Goal: Information Seeking & Learning: Learn about a topic

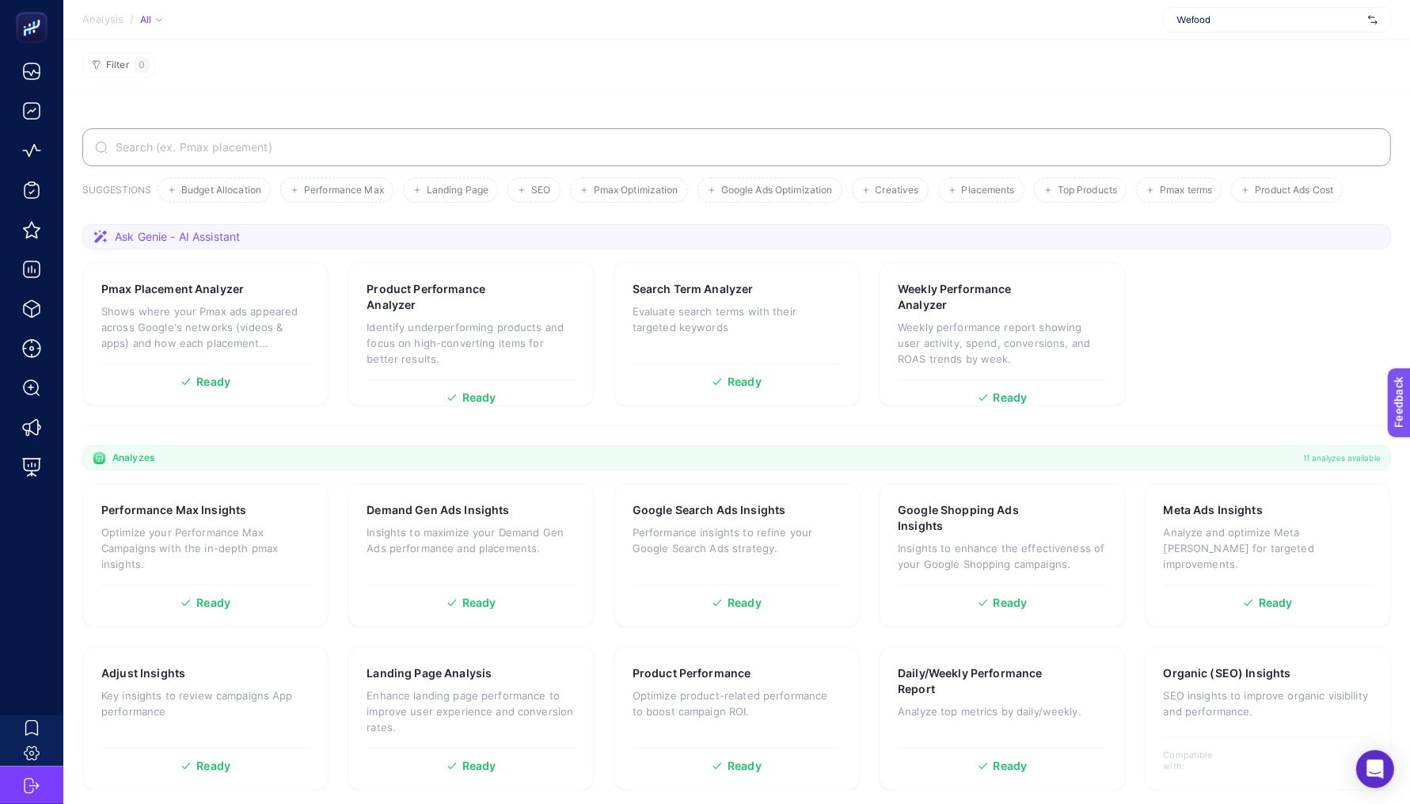
click at [1201, 29] on div "Wefood" at bounding box center [1277, 19] width 228 height 25
type input "paty"
click at [1209, 51] on div "PatyInc" at bounding box center [1277, 52] width 226 height 25
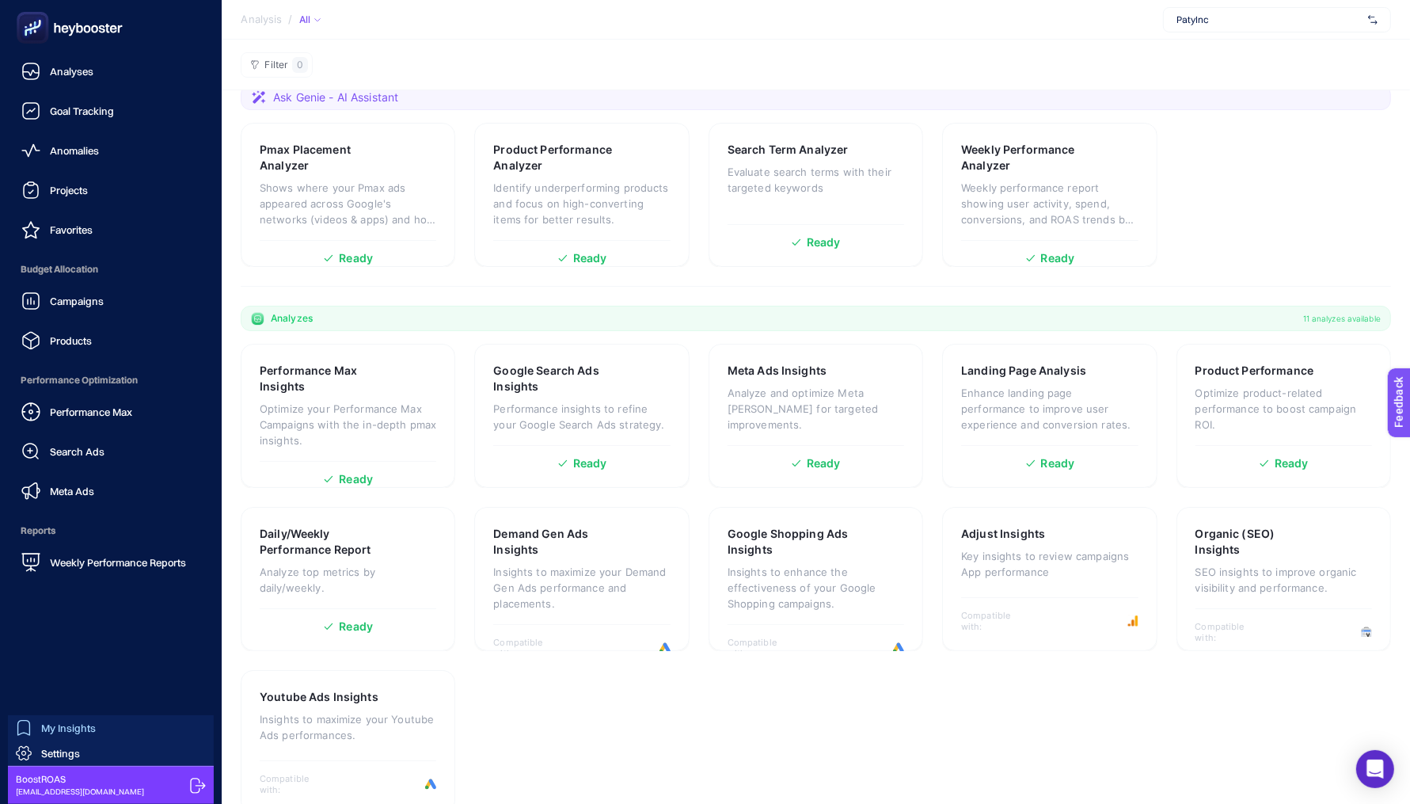
scroll to position [175, 0]
click at [65, 733] on span "My Insights" at bounding box center [68, 727] width 55 height 13
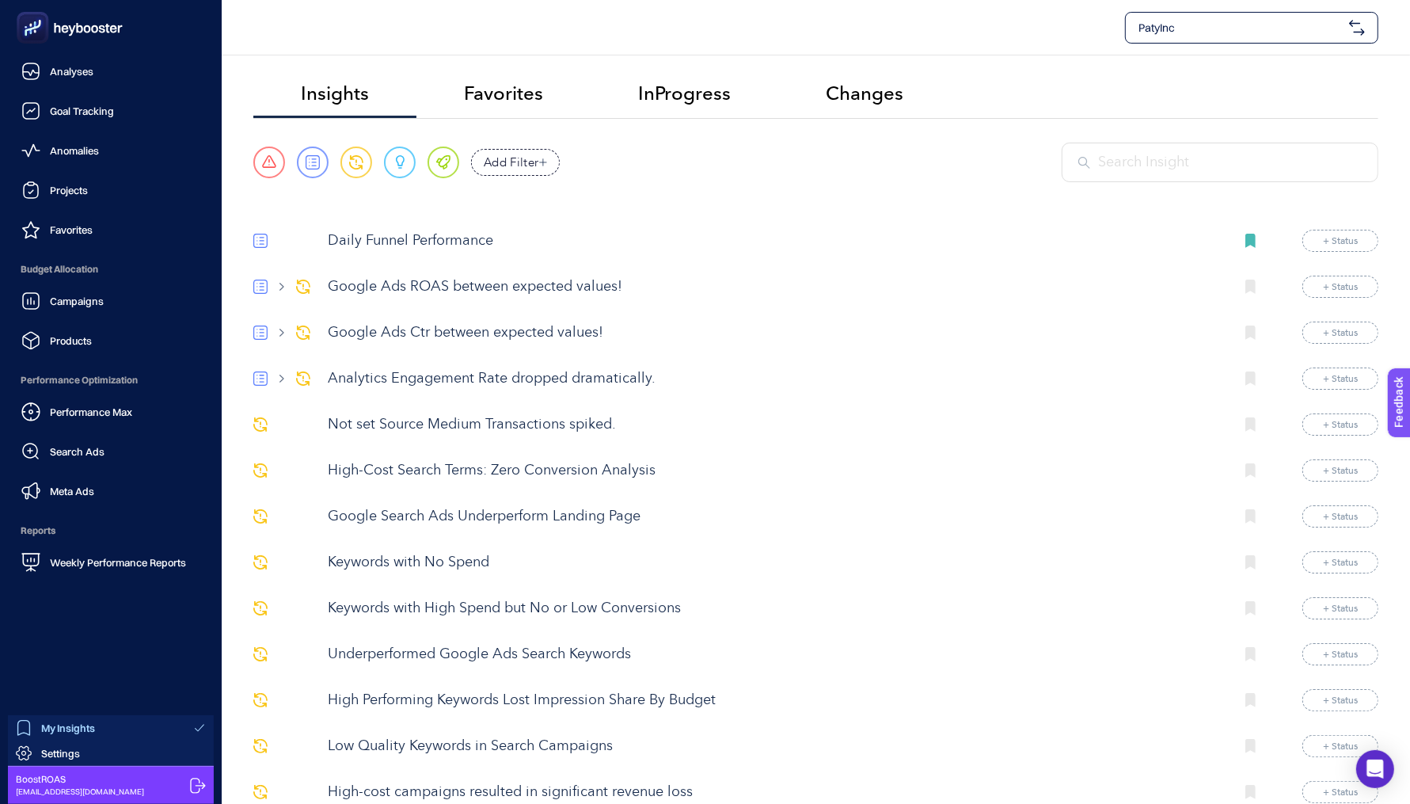
click at [25, 717] on link "My Insights" at bounding box center [111, 727] width 206 height 25
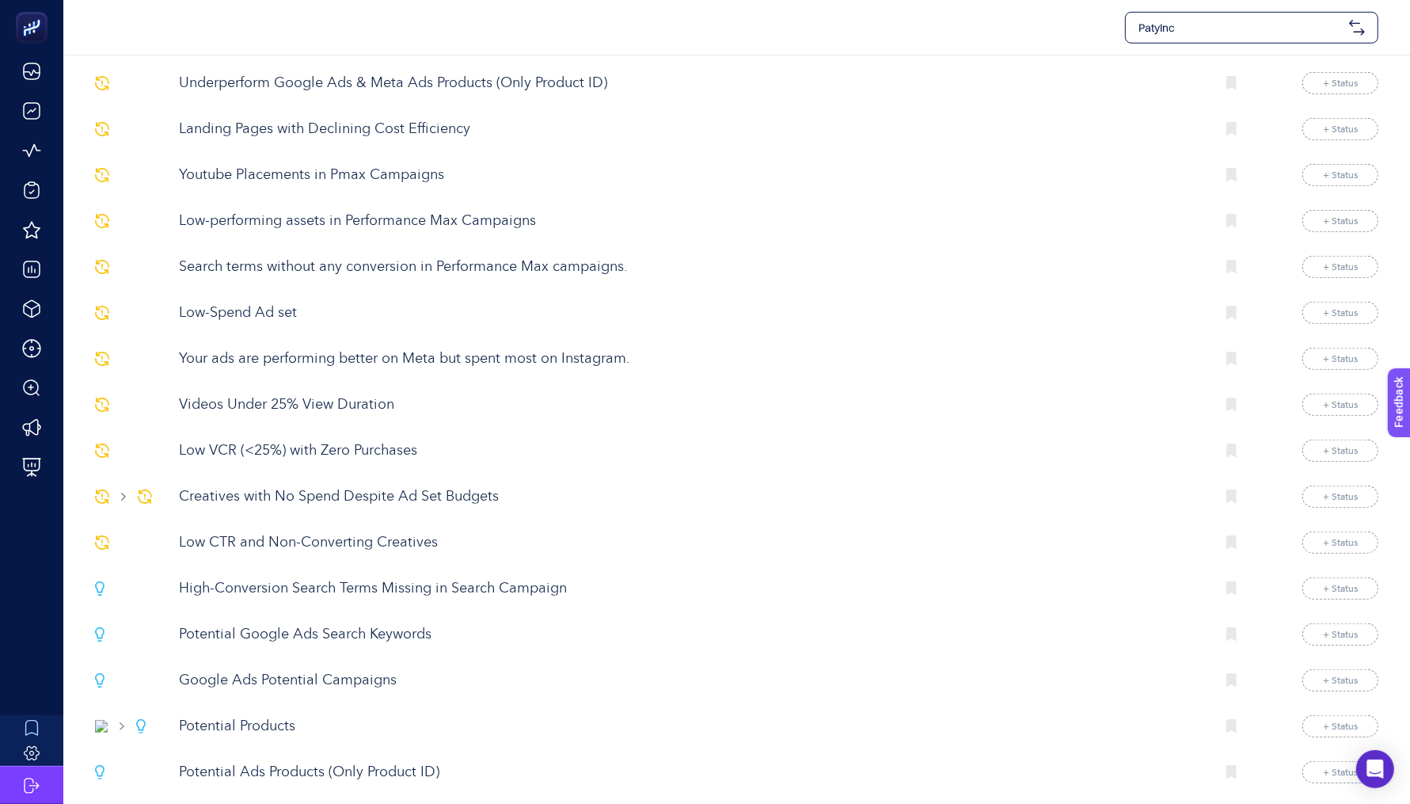
scroll to position [1188, 0]
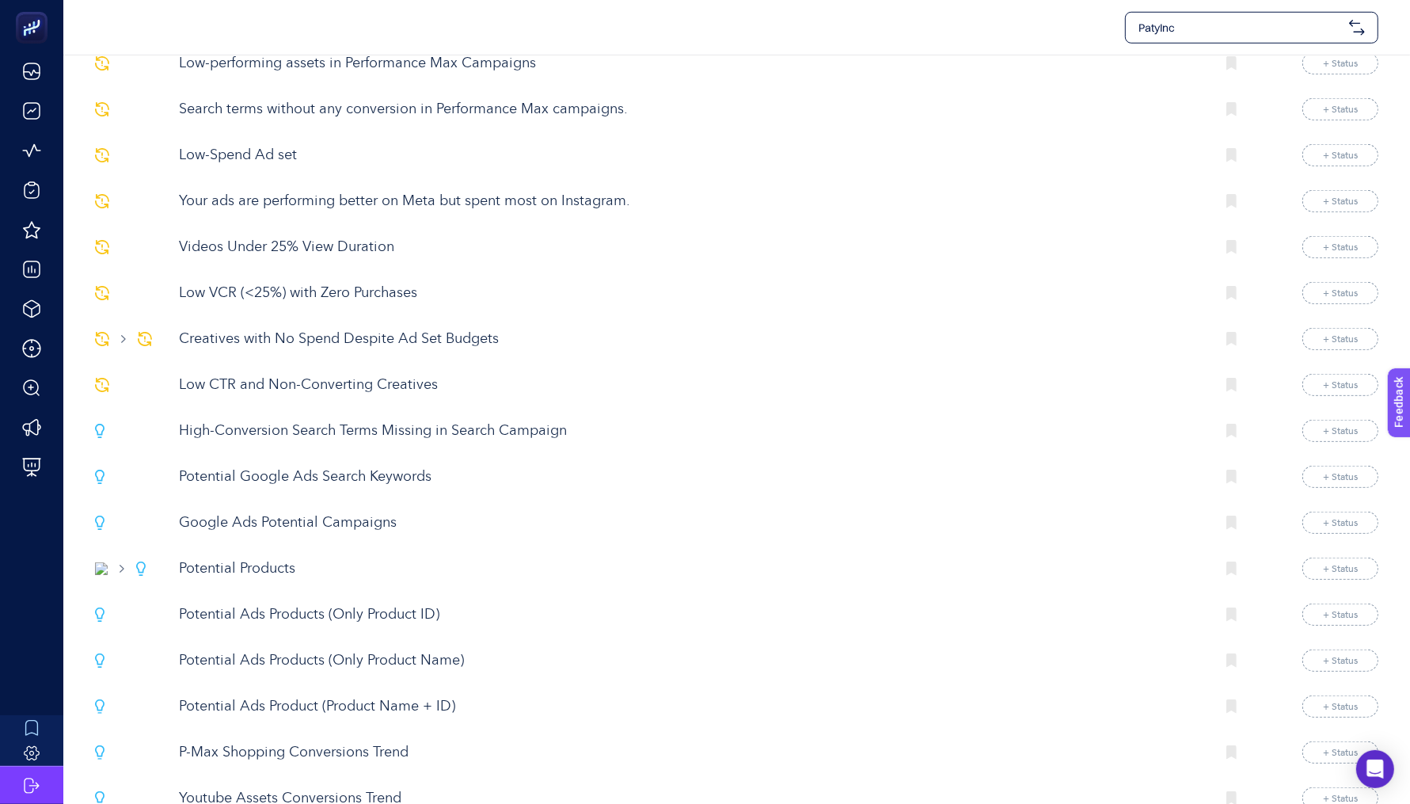
click at [252, 558] on p "Potential Products" at bounding box center [691, 568] width 1024 height 21
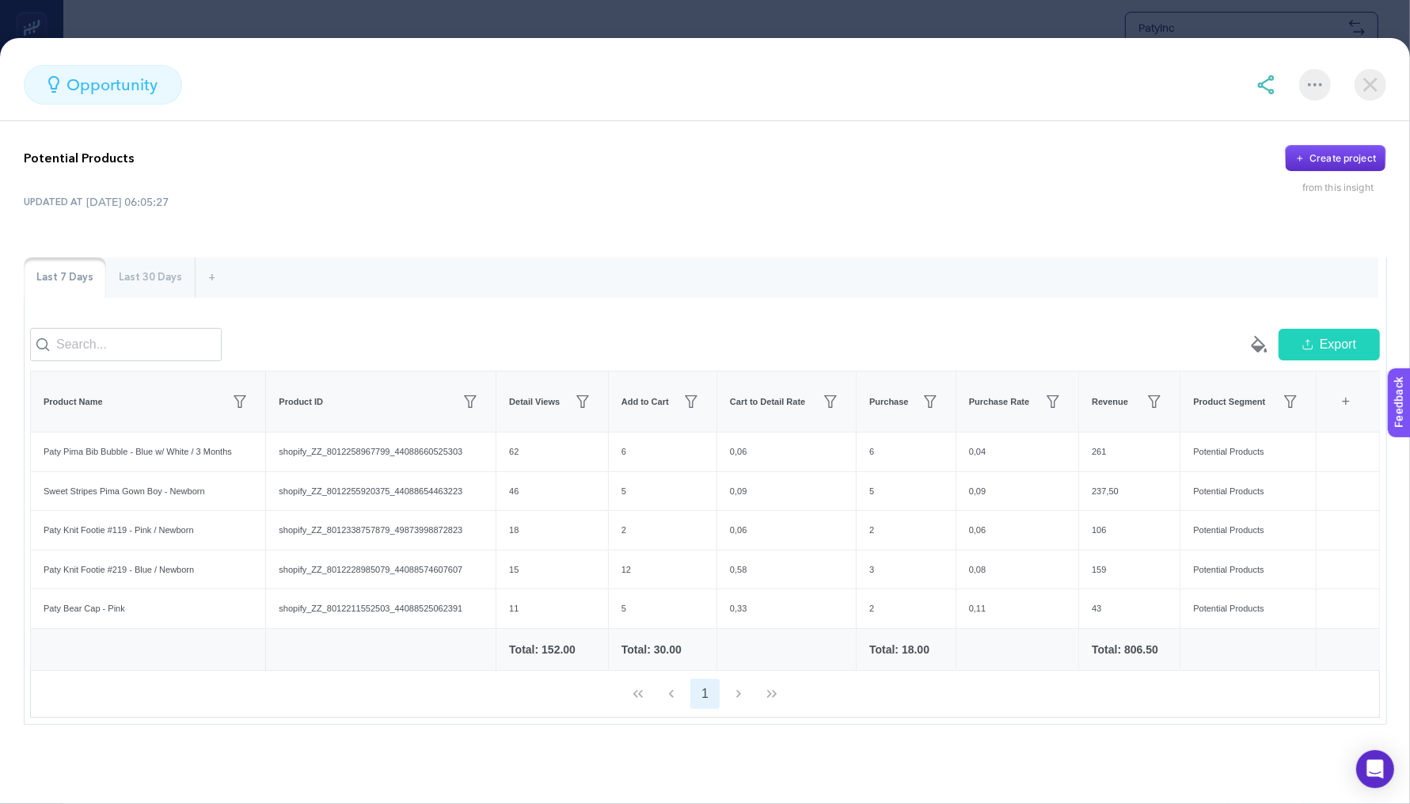
scroll to position [0, 0]
click at [672, 25] on section "opportunity Potential Products Create project from this insight UPDATED AT [DAT…" at bounding box center [705, 402] width 1410 height 804
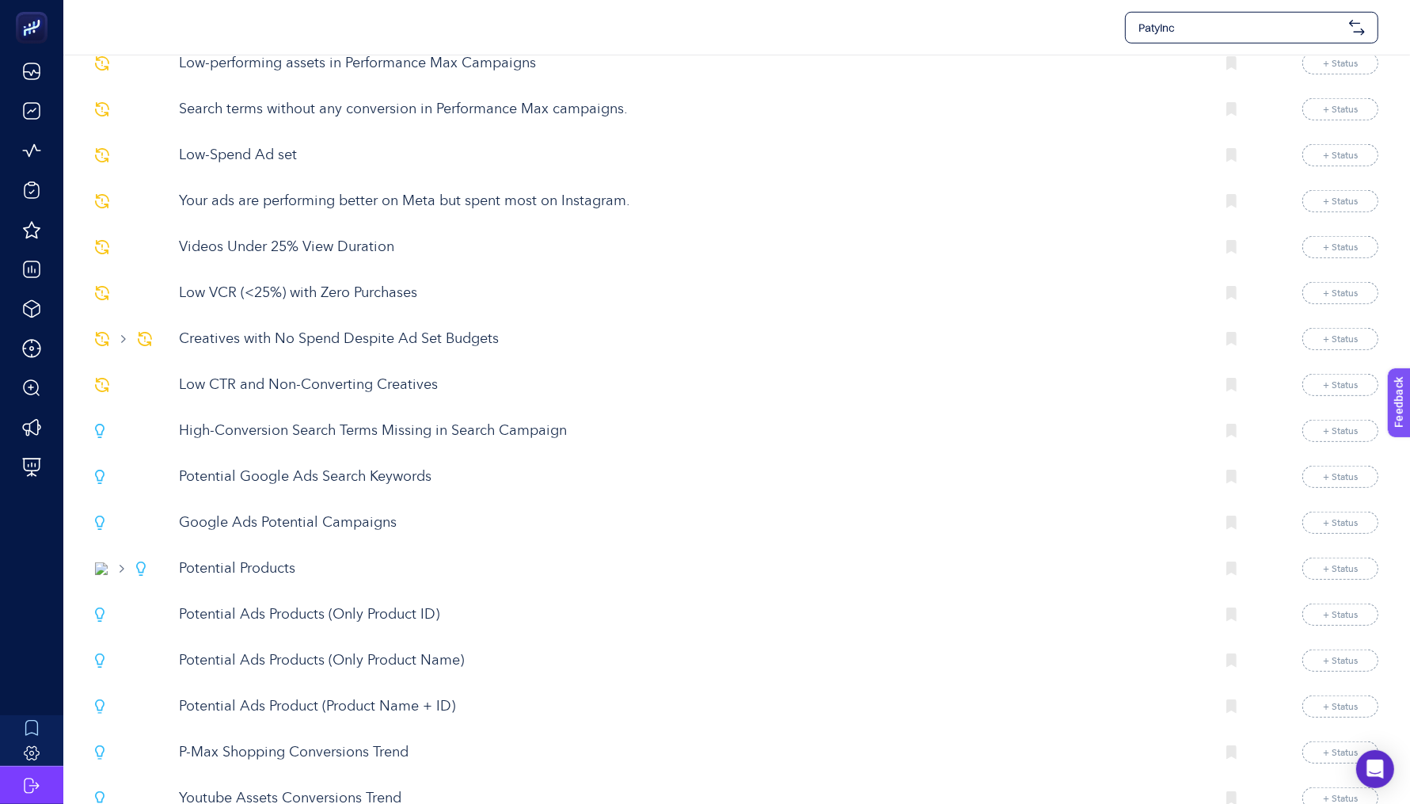
click at [286, 696] on p "Potential Ads Product (Product Name + ID)" at bounding box center [691, 706] width 1024 height 21
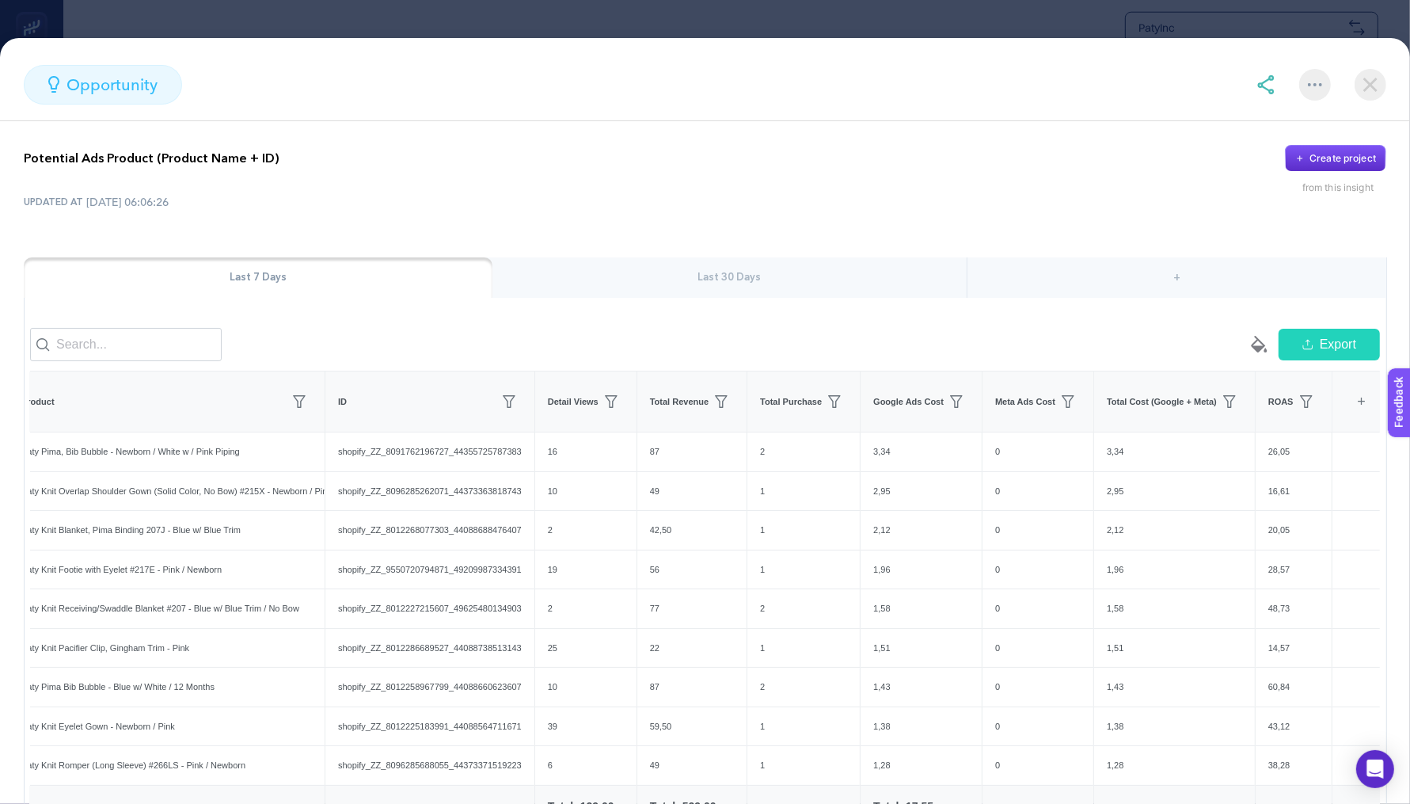
click at [1275, 82] on img at bounding box center [1266, 84] width 19 height 19
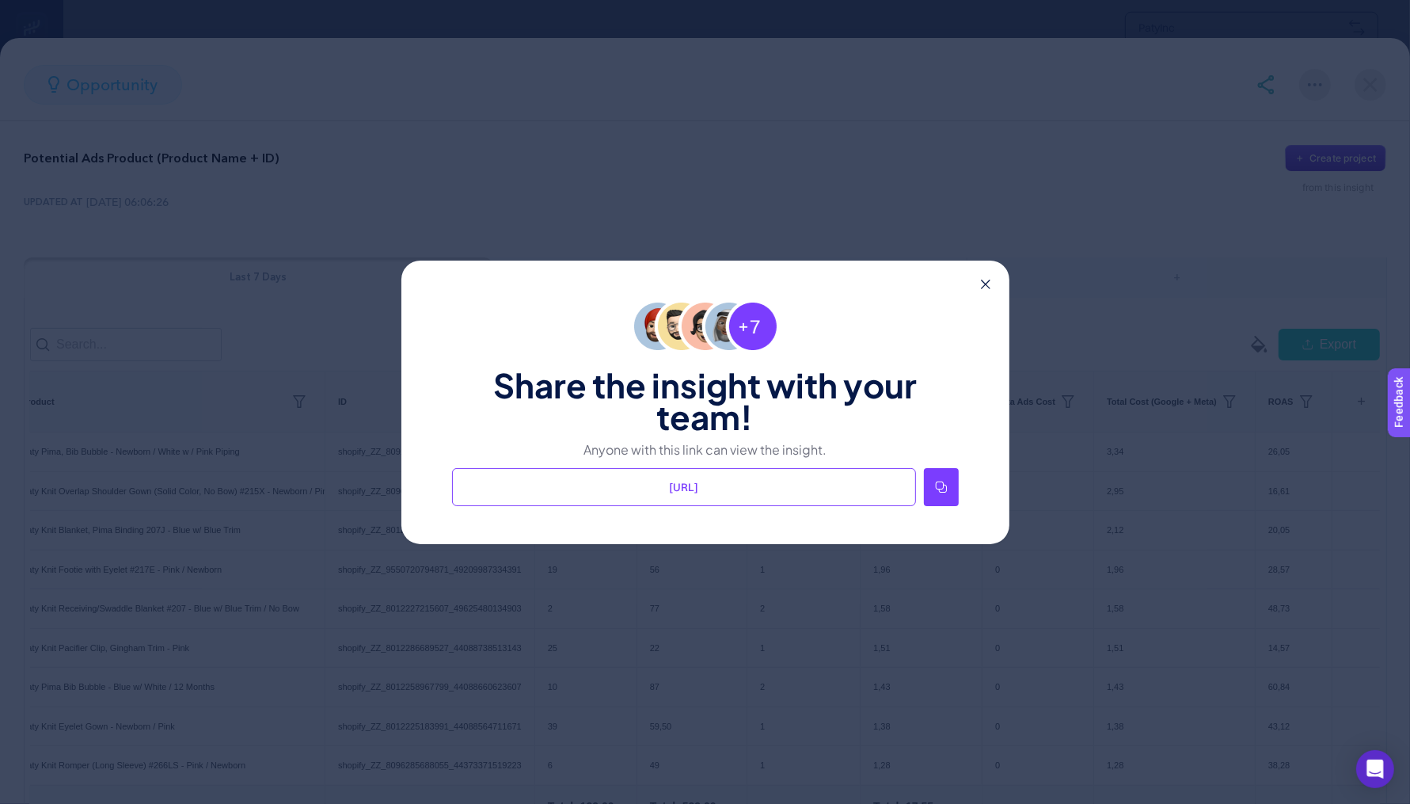
click at [936, 486] on icon at bounding box center [941, 487] width 13 height 13
click at [981, 276] on div "Share the insight with your team! Anyone with this link can view the insight. […" at bounding box center [706, 403] width 608 height 284
click at [985, 286] on icon at bounding box center [986, 285] width 10 height 10
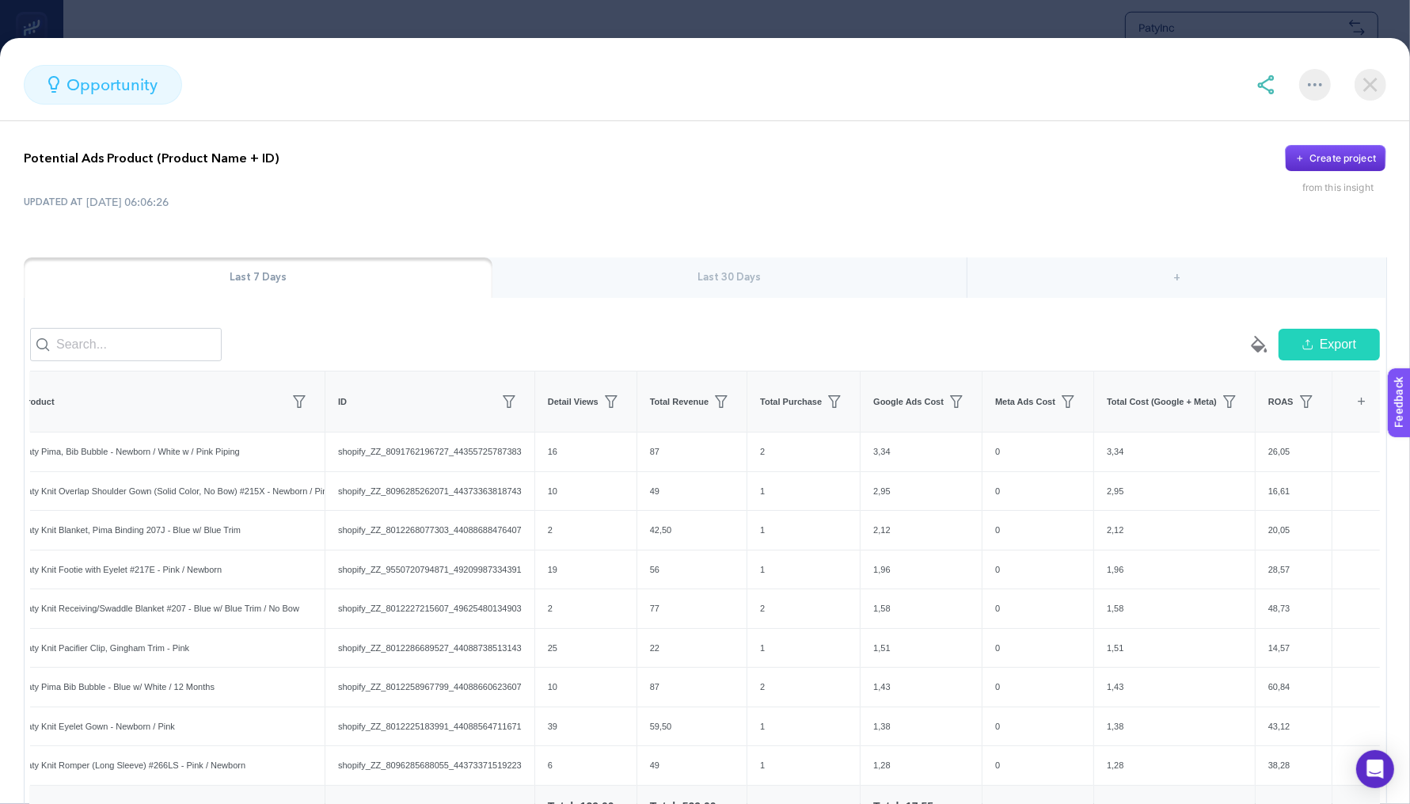
click at [1275, 87] on div at bounding box center [1322, 85] width 130 height 32
click at [1273, 86] on img at bounding box center [1266, 84] width 19 height 19
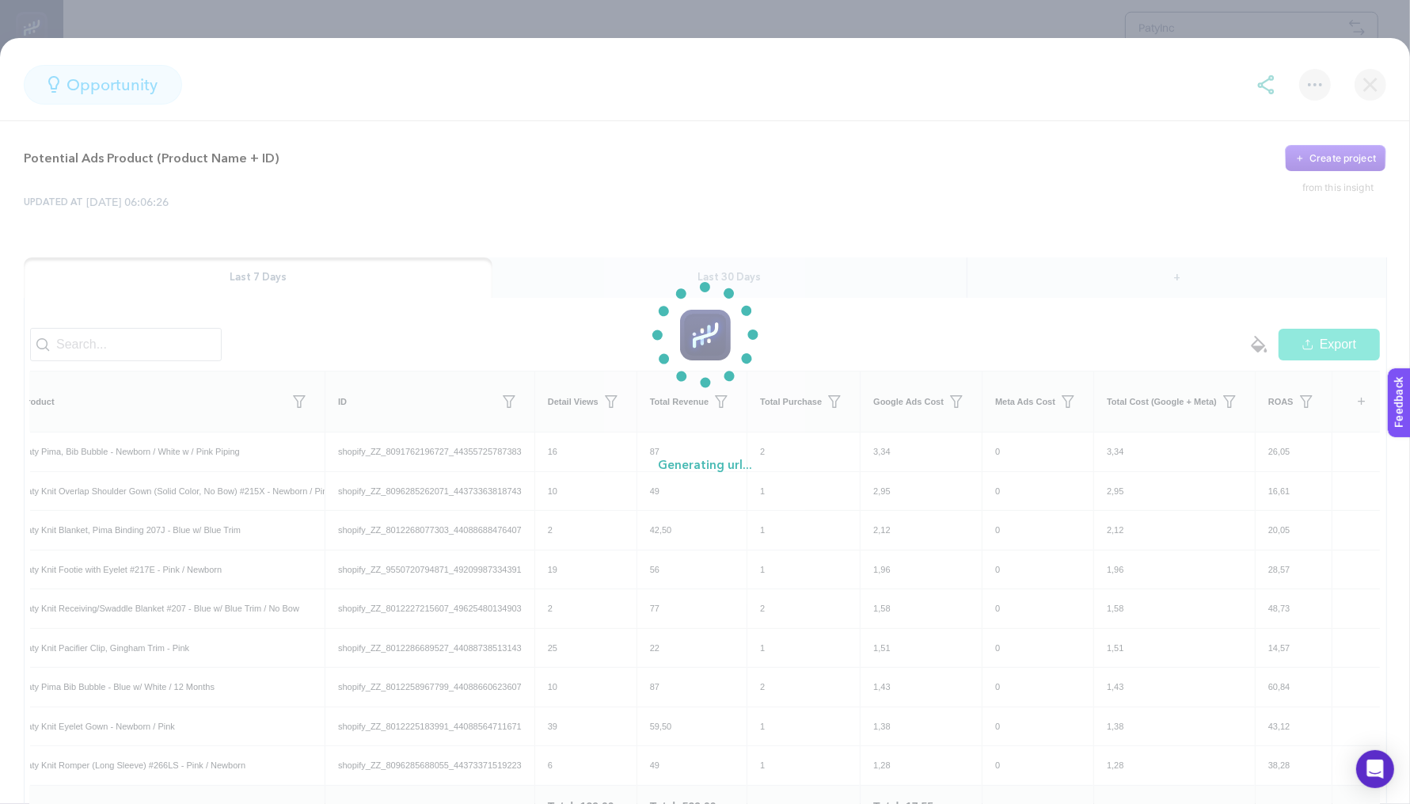
click at [555, 140] on section "Generating url..." at bounding box center [705, 402] width 1410 height 804
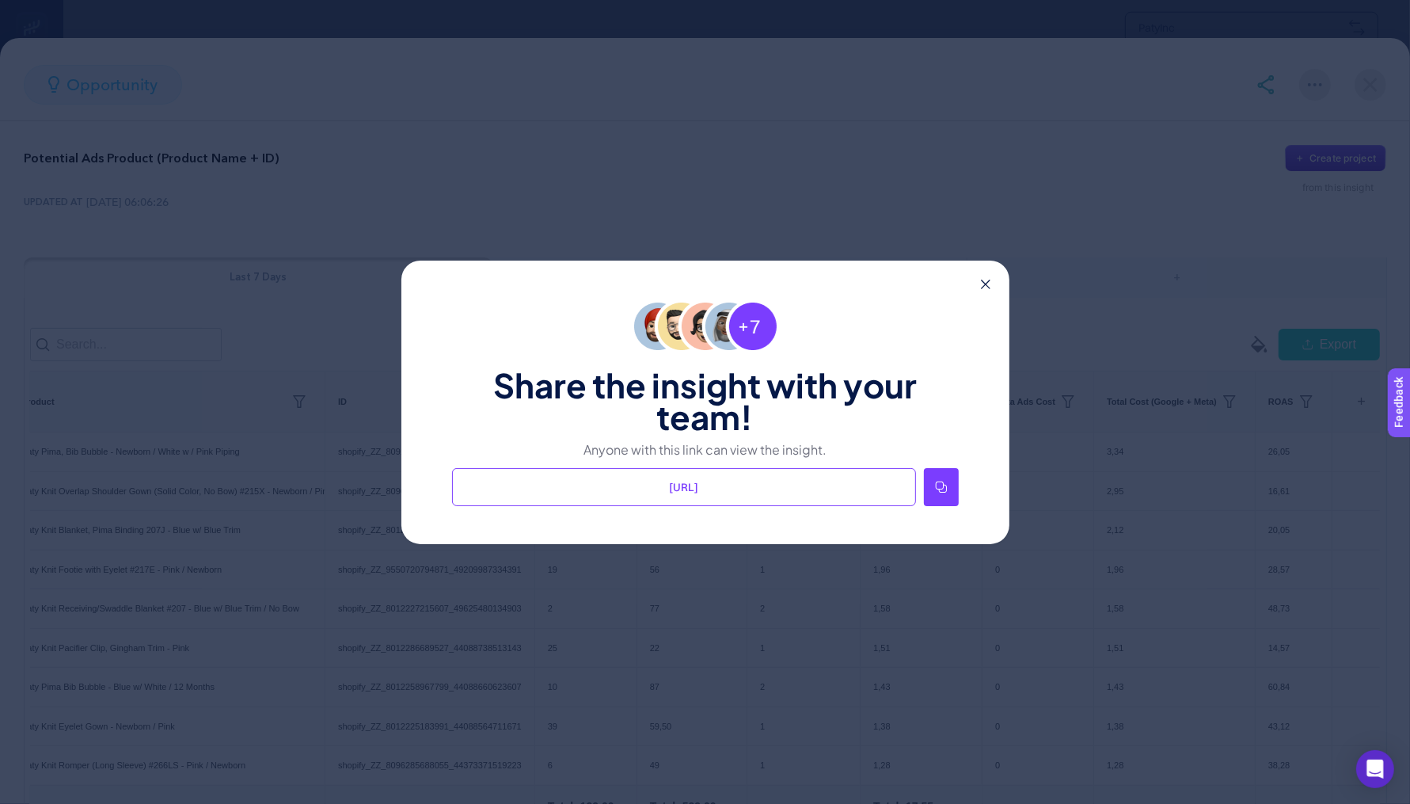
click at [944, 497] on div at bounding box center [941, 487] width 35 height 38
click at [981, 284] on icon at bounding box center [986, 285] width 10 height 10
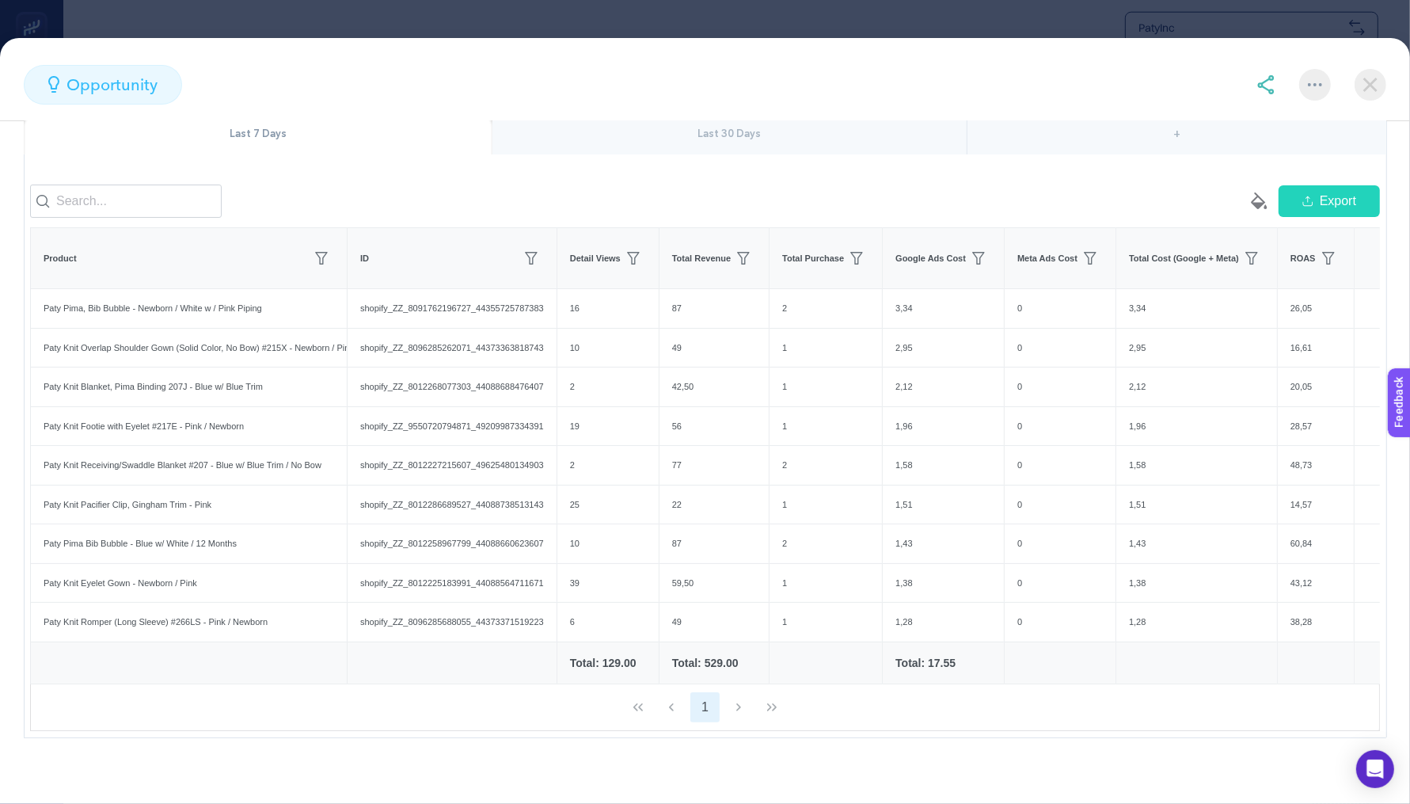
click at [1360, 86] on img at bounding box center [1371, 85] width 32 height 32
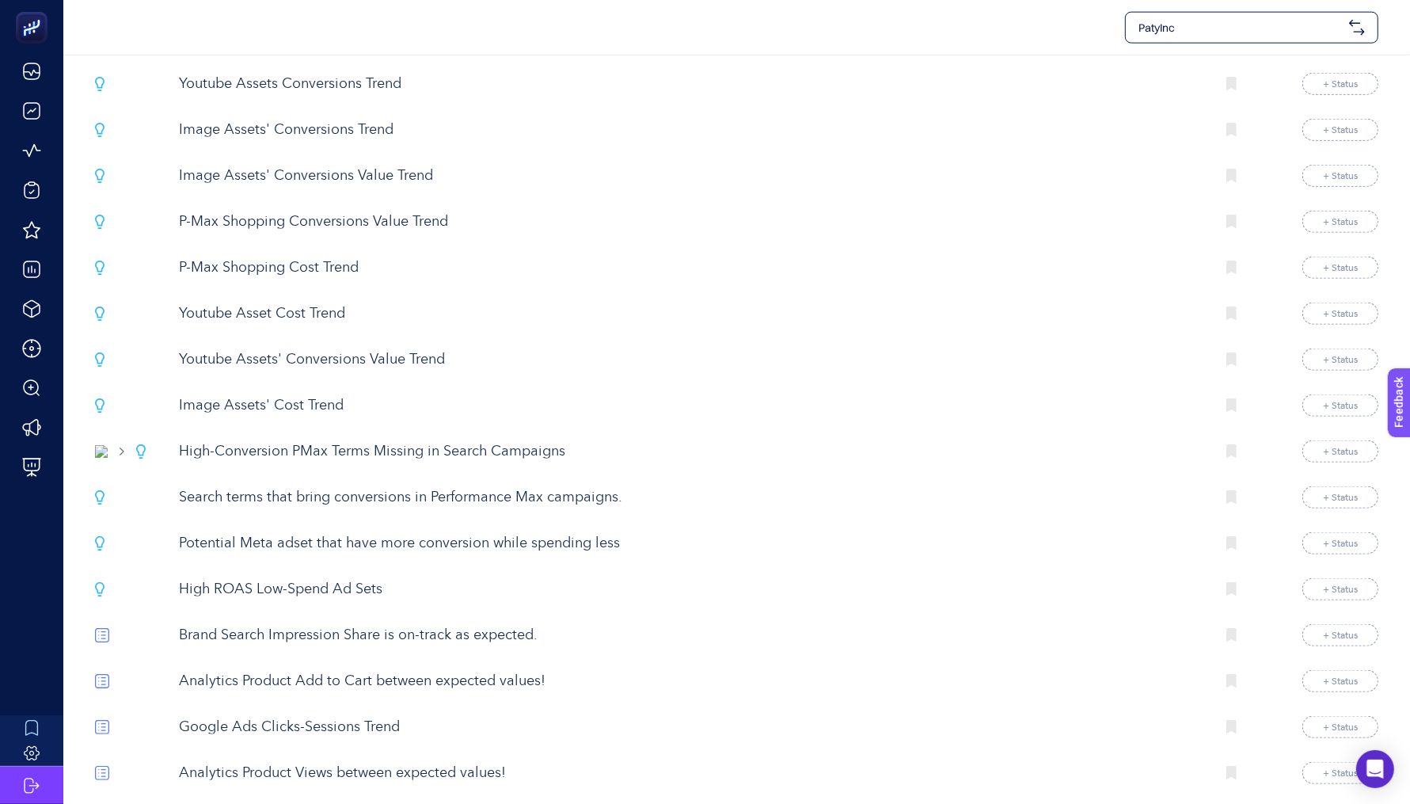
scroll to position [1906, 0]
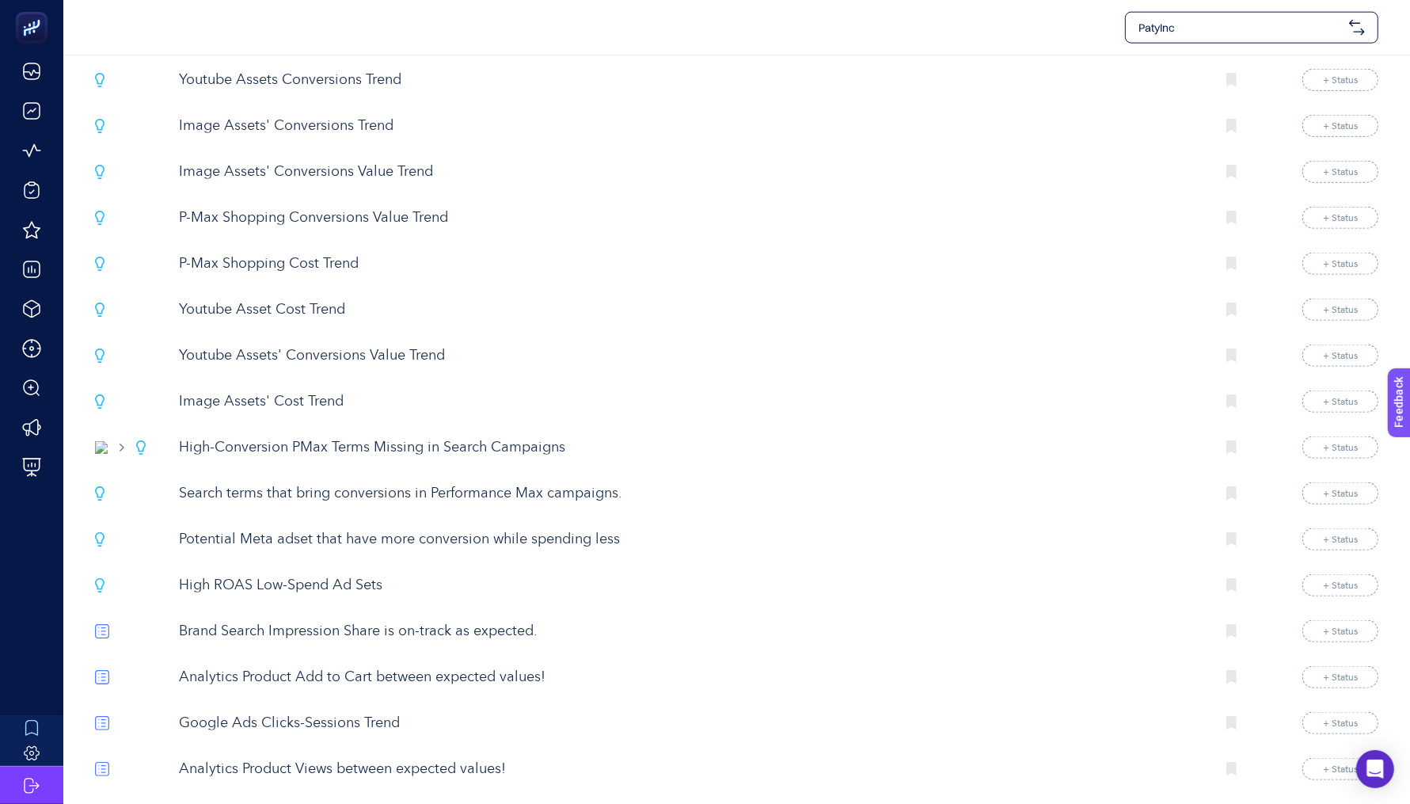
click at [409, 437] on p "High-Conversion PMax Terms Missing in Search Campaigns" at bounding box center [691, 447] width 1024 height 21
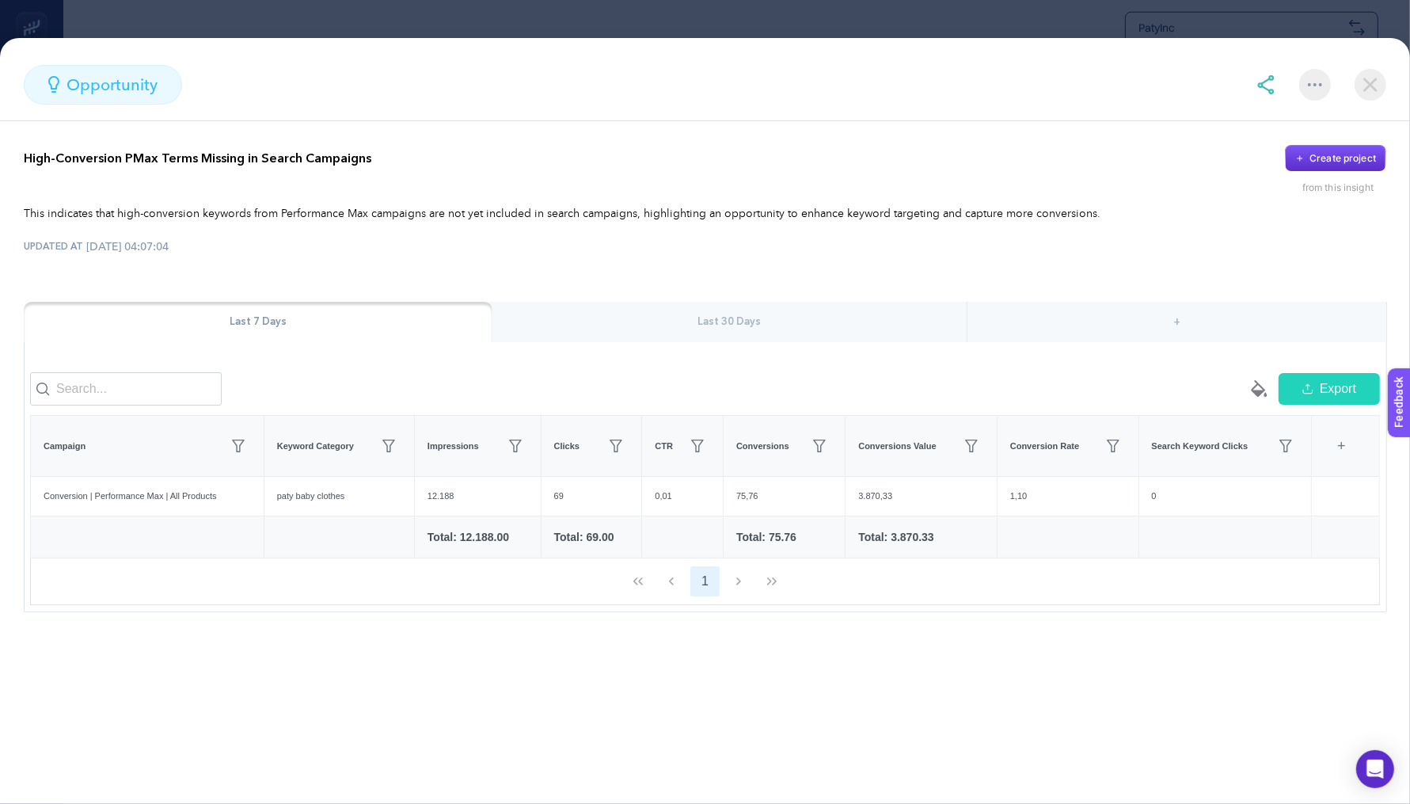
scroll to position [1914, 0]
click at [1376, 72] on img at bounding box center [1371, 85] width 32 height 32
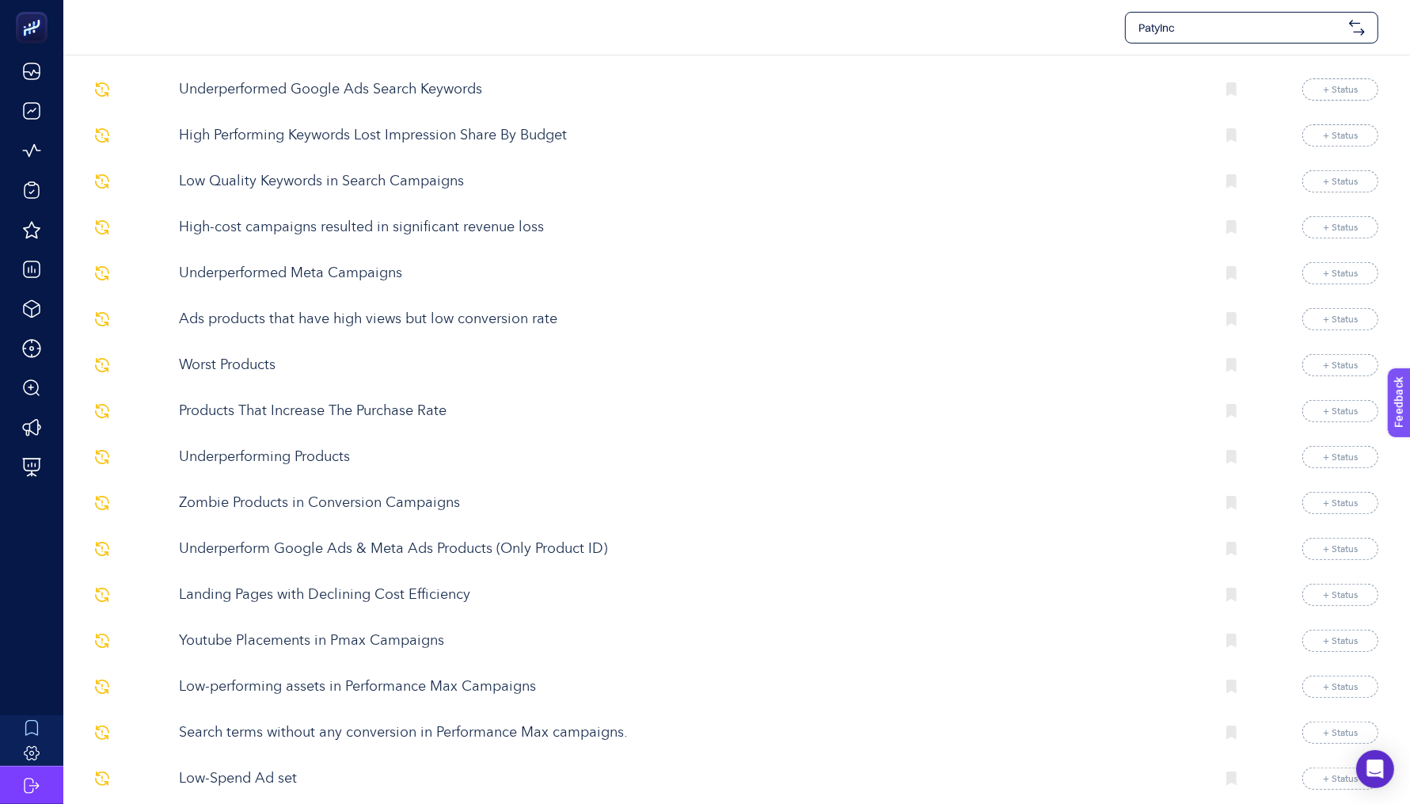
scroll to position [0, 0]
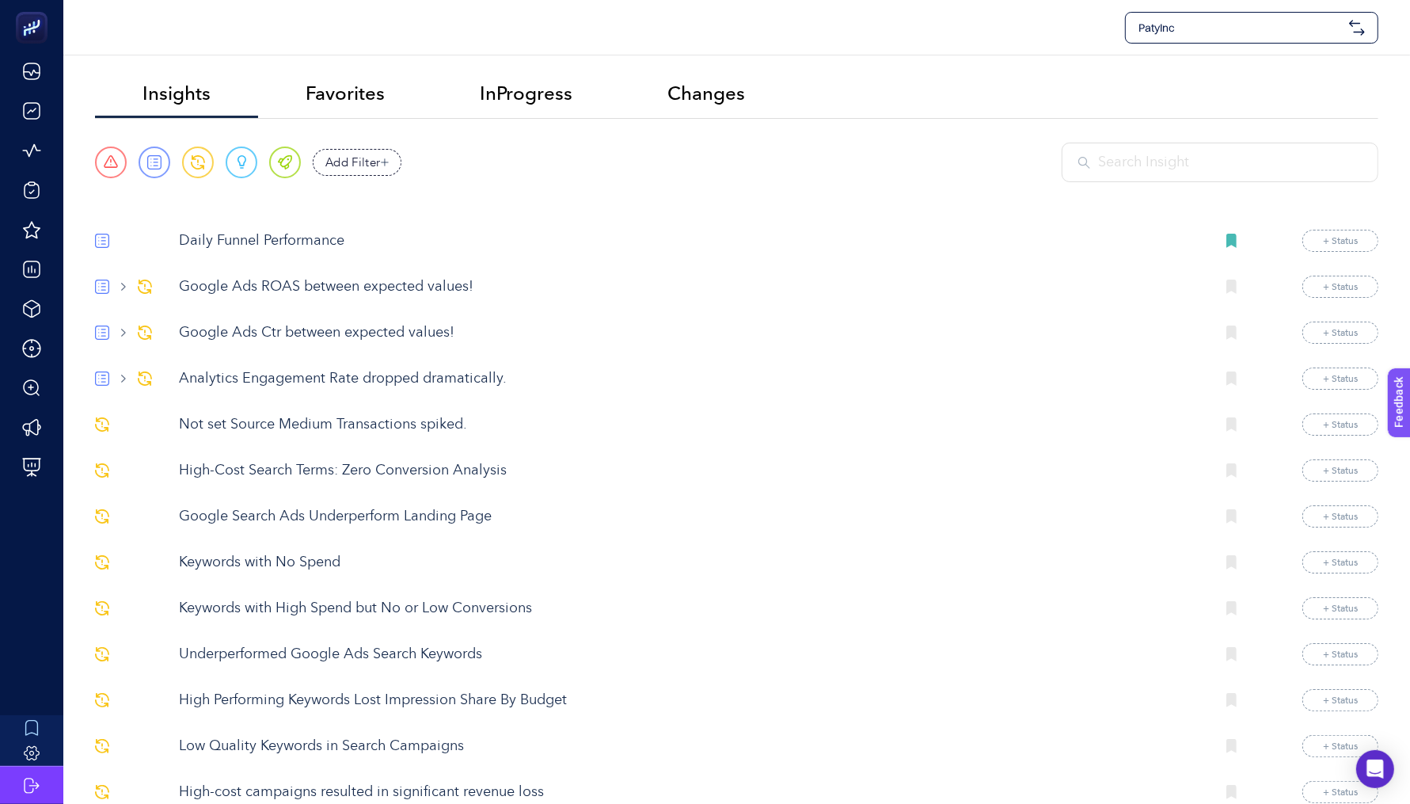
click at [1188, 177] on div at bounding box center [1220, 163] width 317 height 40
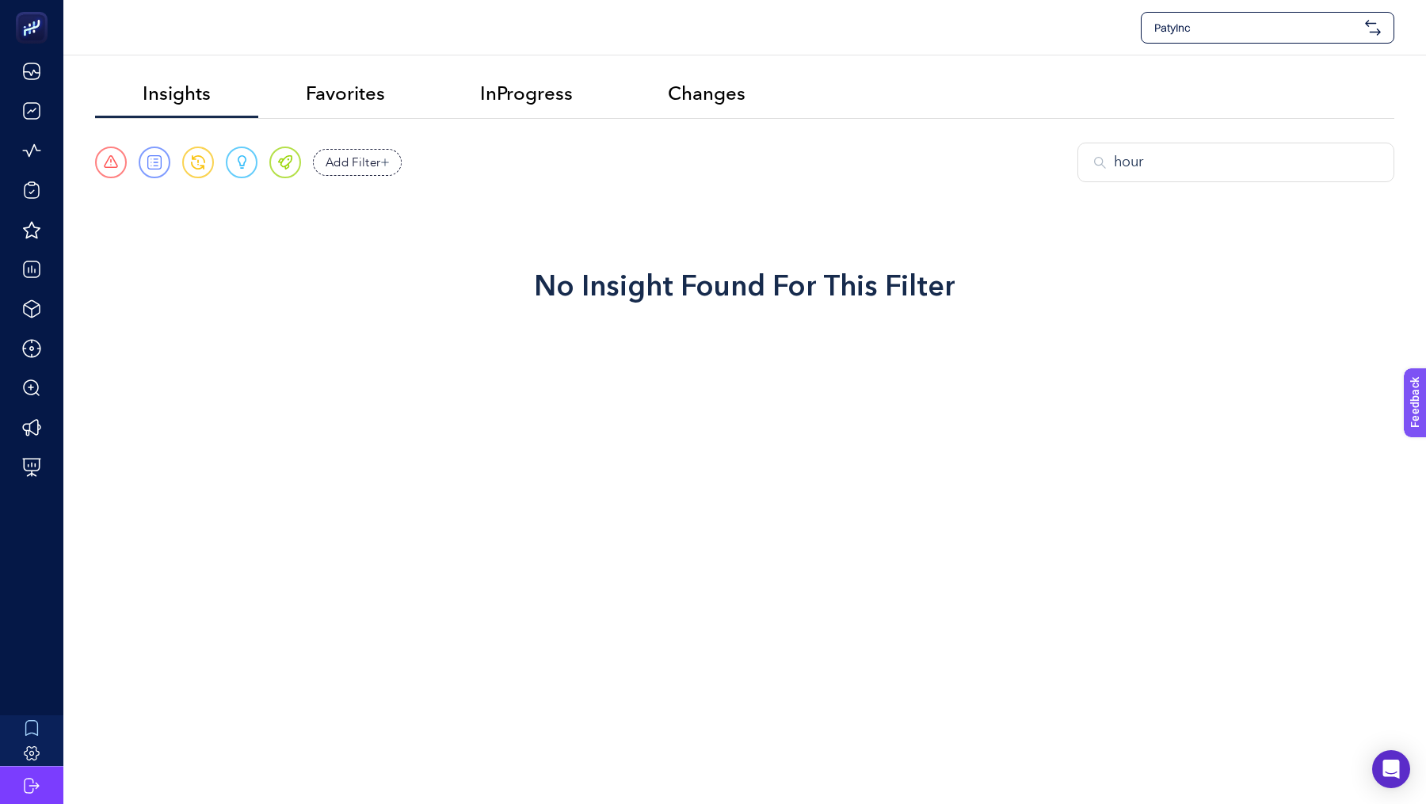
type input "hou"
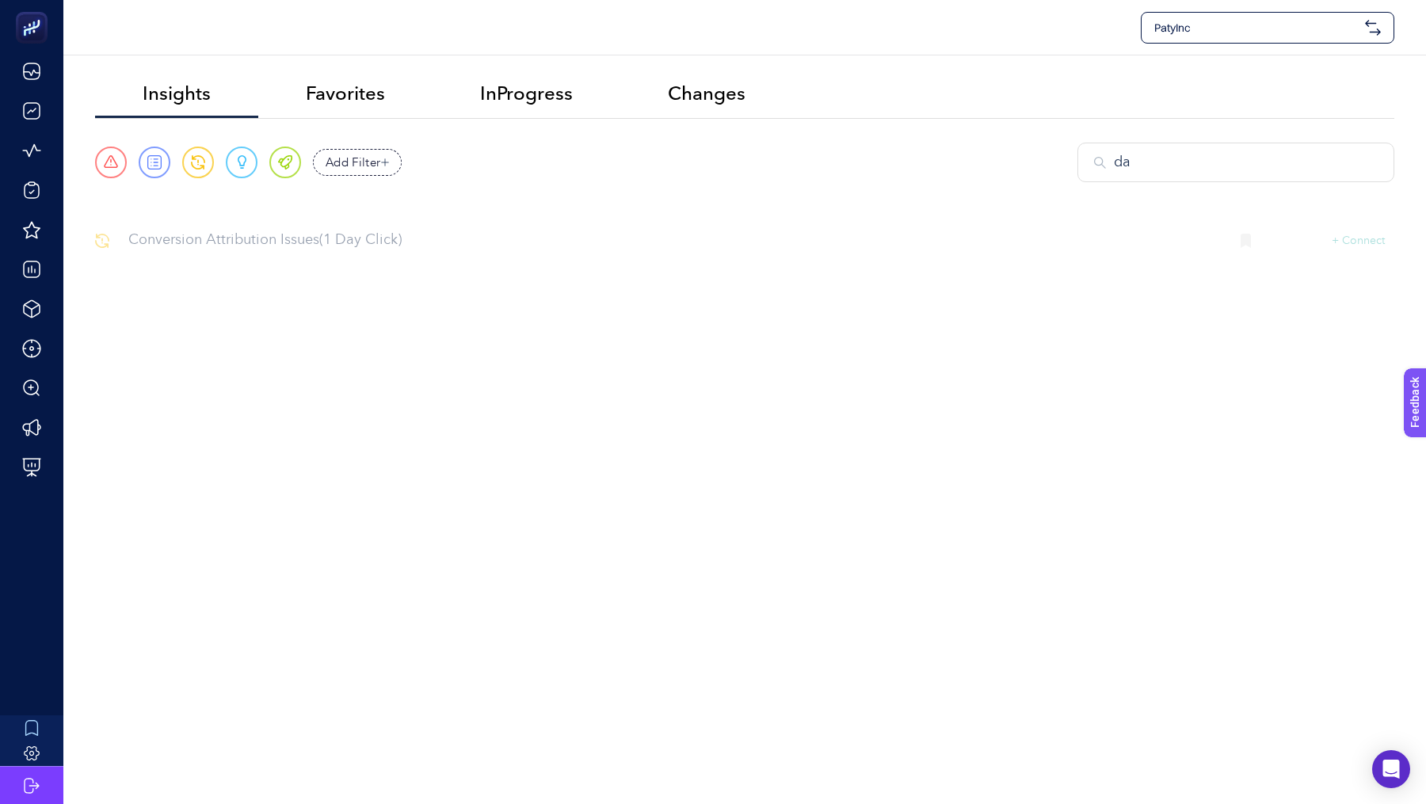
type input "d"
